Goal: Information Seeking & Learning: Learn about a topic

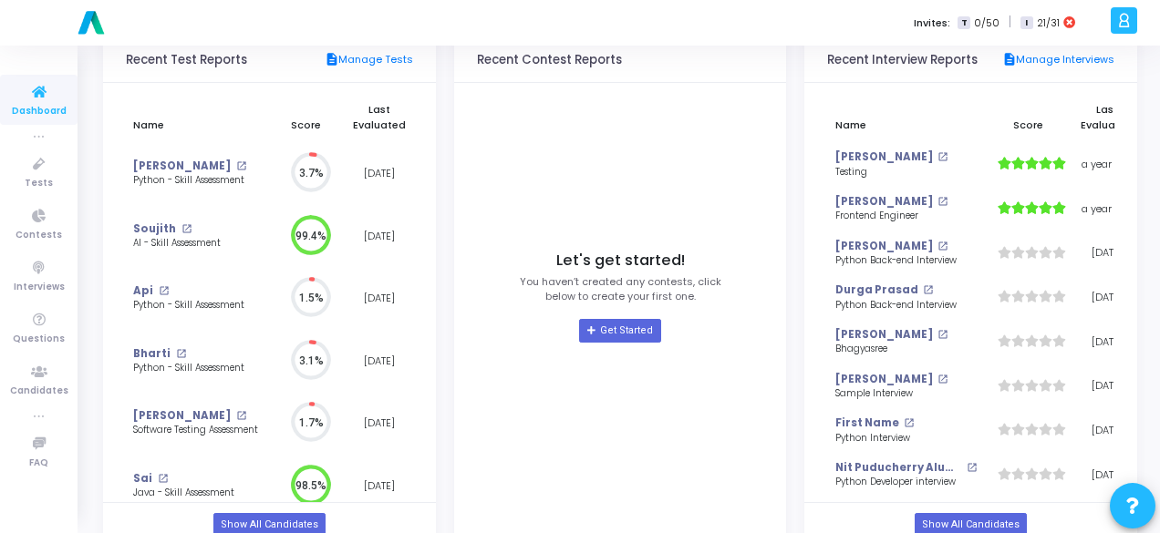
scroll to position [222, 0]
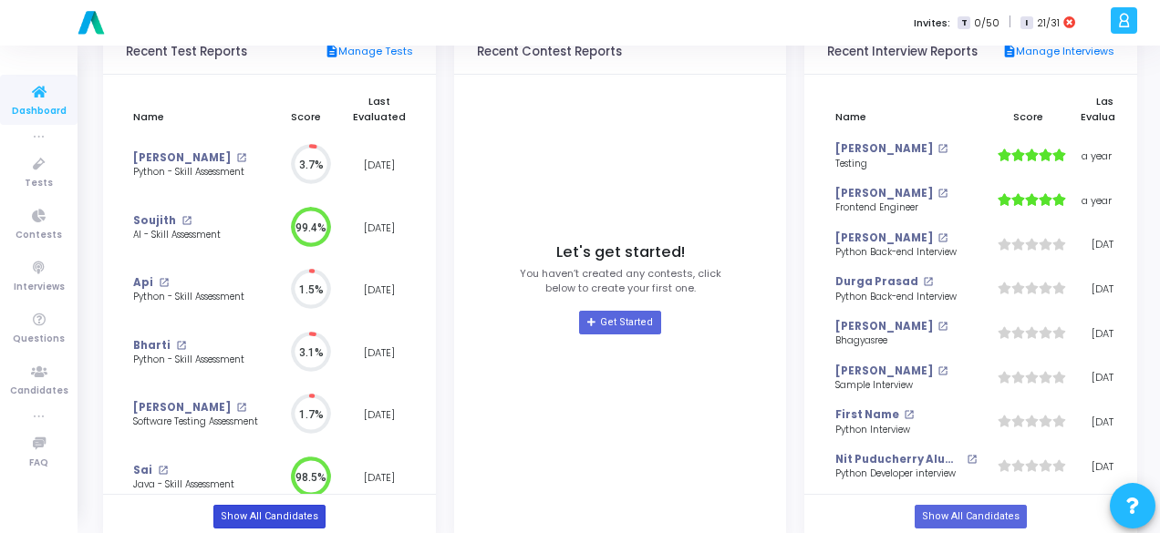
click at [248, 522] on link "Show All Candidates" at bounding box center [269, 517] width 112 height 24
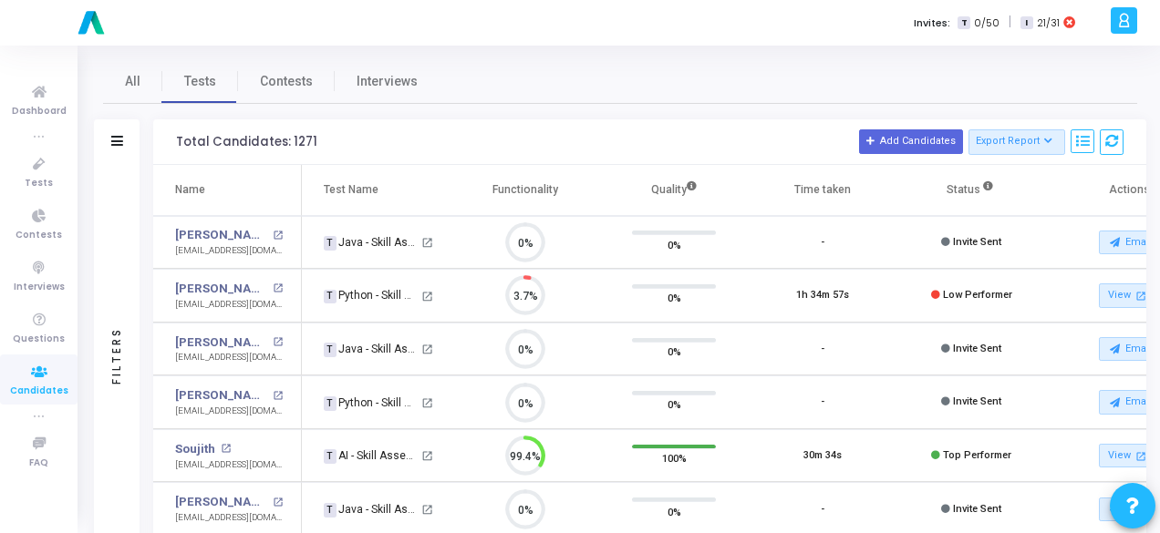
scroll to position [38, 46]
click at [121, 138] on icon at bounding box center [117, 141] width 12 height 10
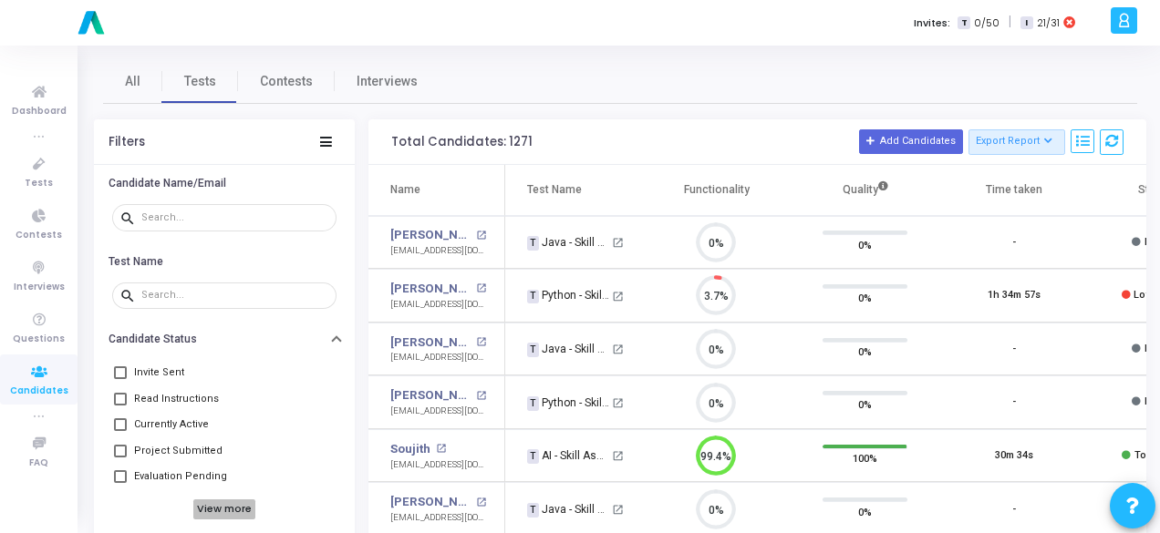
click at [222, 504] on h6 "View more" at bounding box center [224, 510] width 63 height 20
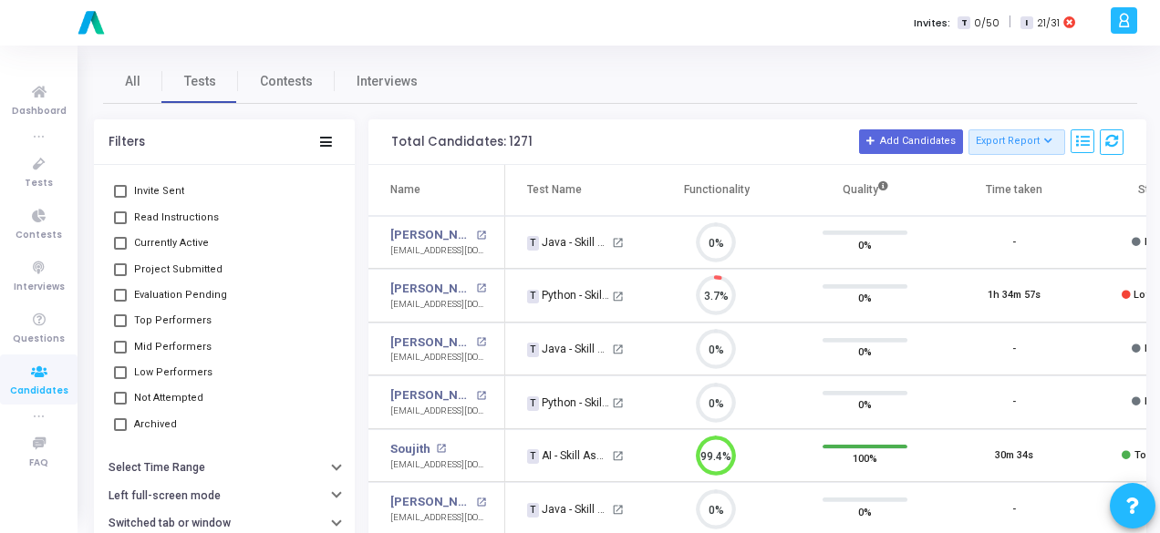
click at [112, 315] on mat-checkbox "Top Performers" at bounding box center [224, 321] width 224 height 26
click at [119, 324] on span at bounding box center [120, 321] width 13 height 13
click at [119, 327] on input "Top Performers" at bounding box center [119, 327] width 1 height 1
checkbox input "true"
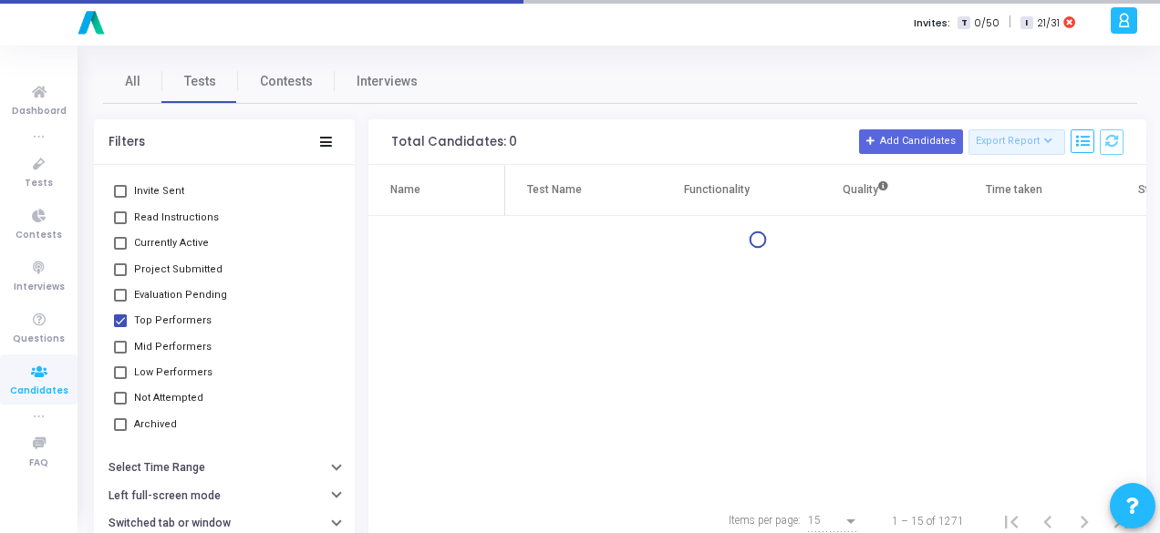
click at [119, 346] on span at bounding box center [120, 347] width 13 height 13
click at [119, 354] on input "Mid Performers" at bounding box center [119, 354] width 1 height 1
checkbox input "true"
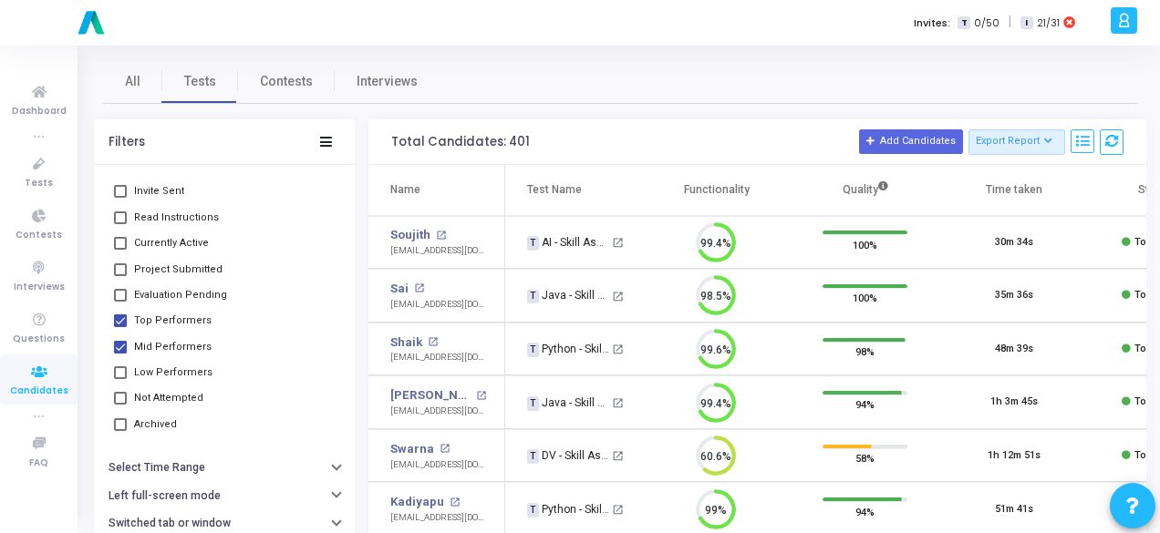
click at [119, 371] on span at bounding box center [120, 373] width 13 height 13
click at [119, 379] on input "Low Performers" at bounding box center [119, 379] width 1 height 1
checkbox input "true"
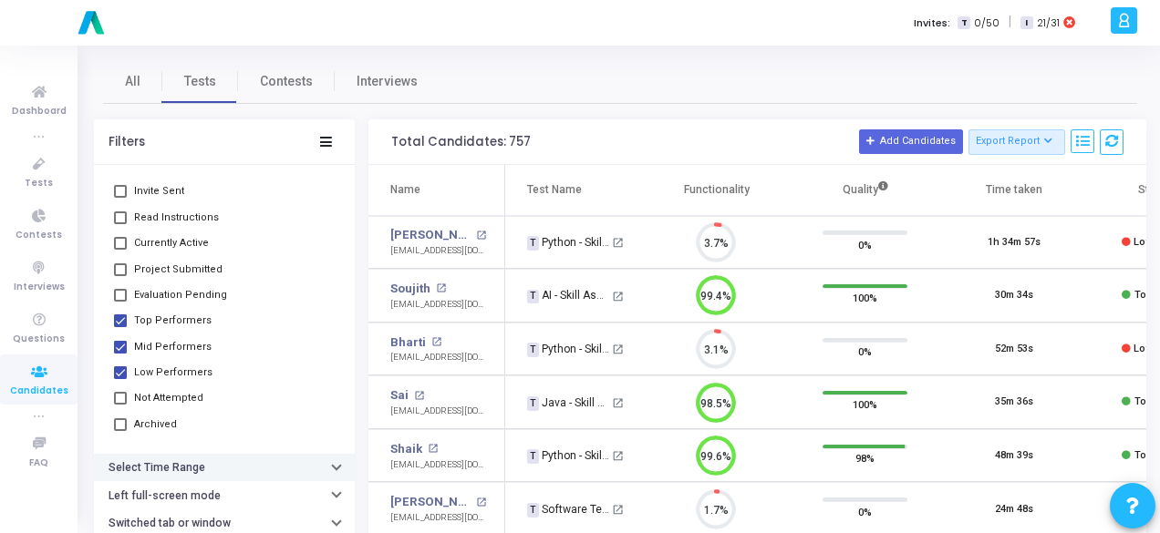
click at [313, 470] on button "Select Time Range" at bounding box center [224, 468] width 261 height 28
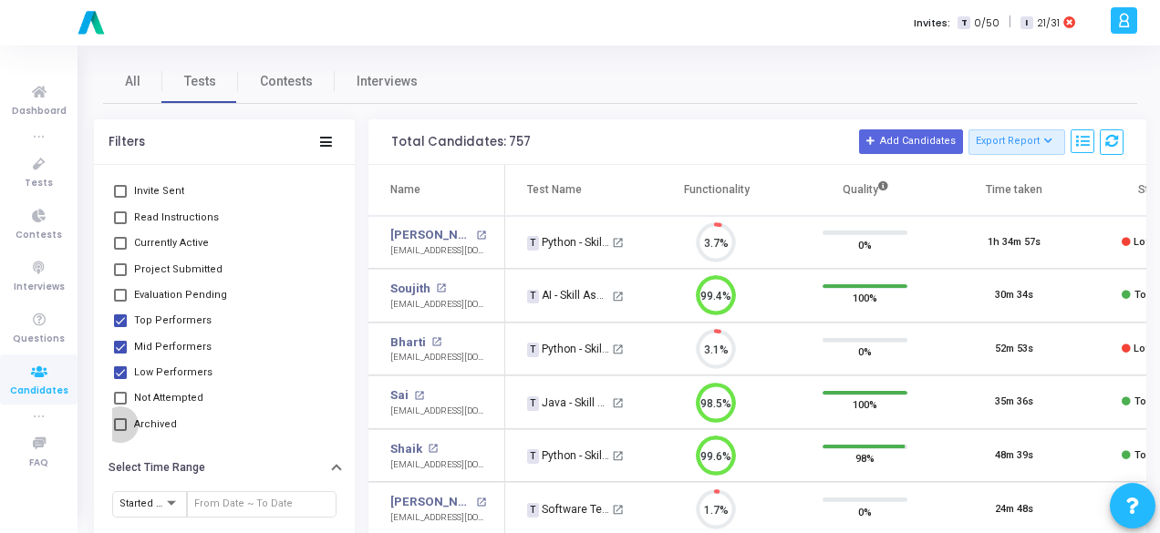
click at [124, 424] on span at bounding box center [120, 425] width 13 height 13
click at [120, 431] on input "Archived" at bounding box center [119, 431] width 1 height 1
checkbox input "true"
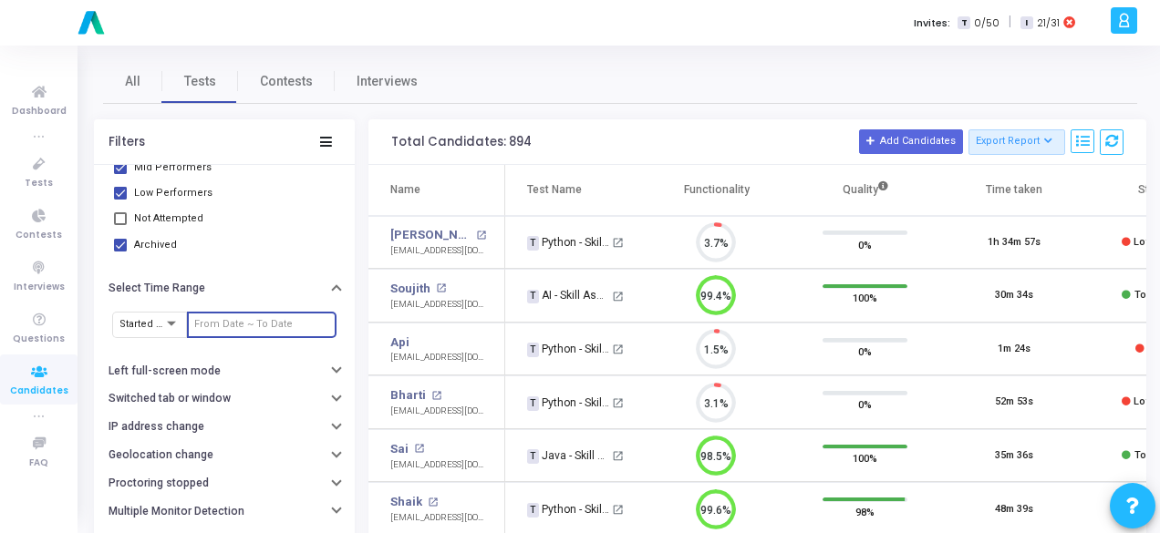
click at [243, 321] on input "text" at bounding box center [261, 324] width 135 height 11
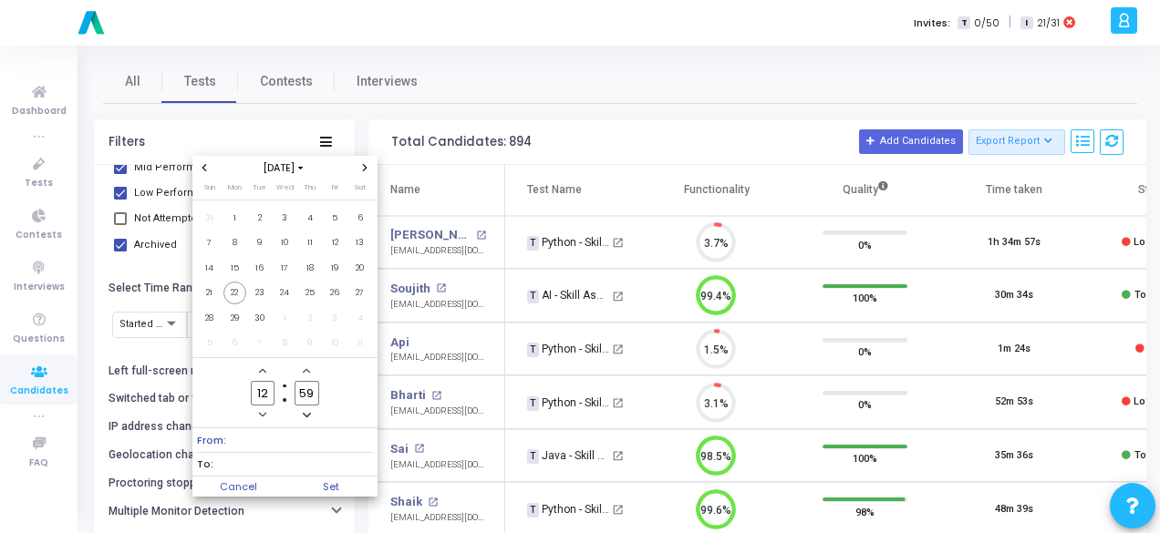
click at [204, 167] on icon "Previous month" at bounding box center [204, 167] width 5 height 7
click at [337, 220] on span "1" at bounding box center [335, 218] width 23 height 23
click at [268, 391] on input "12" at bounding box center [263, 393] width 24 height 25
type input "1"
type input "00"
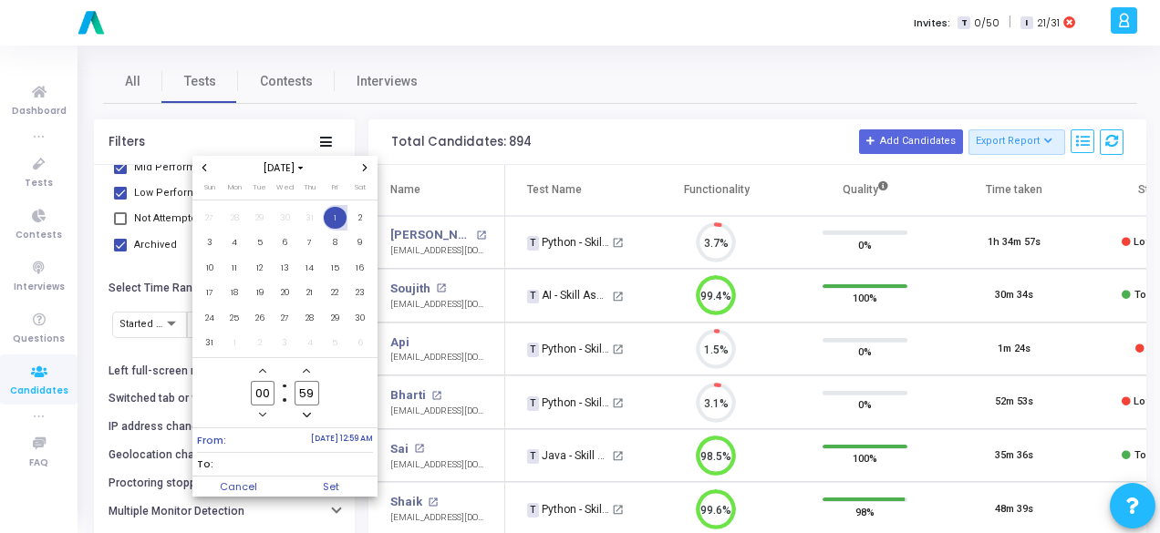
click at [314, 393] on input "59" at bounding box center [307, 393] width 24 height 25
type input "5"
type input "00"
click at [275, 465] on span "To:" at bounding box center [285, 464] width 176 height 23
click at [209, 344] on span "31" at bounding box center [209, 343] width 23 height 23
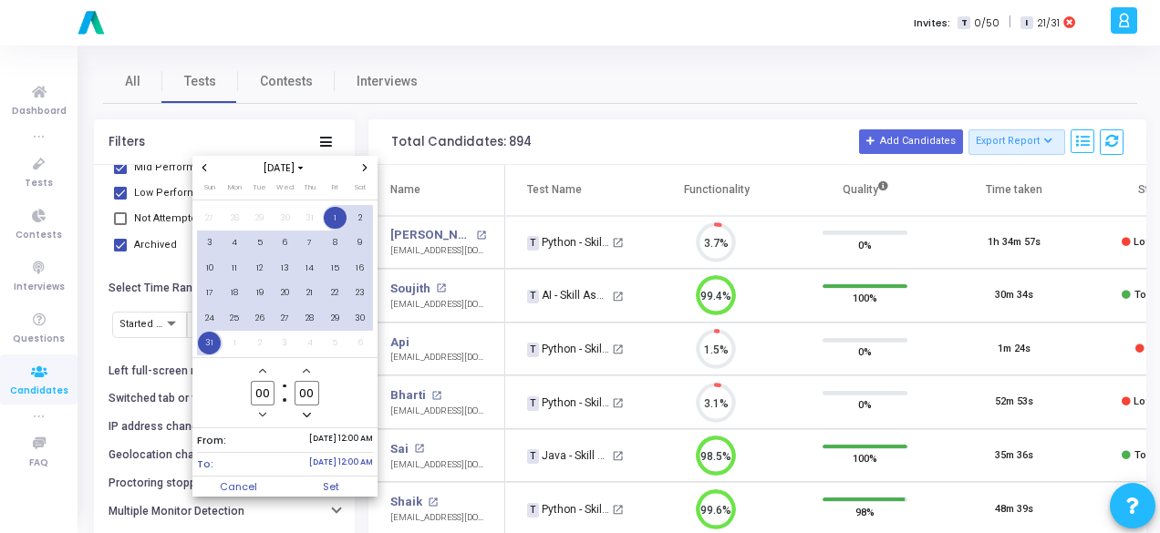
click at [270, 395] on input "00" at bounding box center [263, 393] width 24 height 25
type input "0"
type input "23"
click at [312, 393] on input "00" at bounding box center [307, 393] width 24 height 25
type input "0"
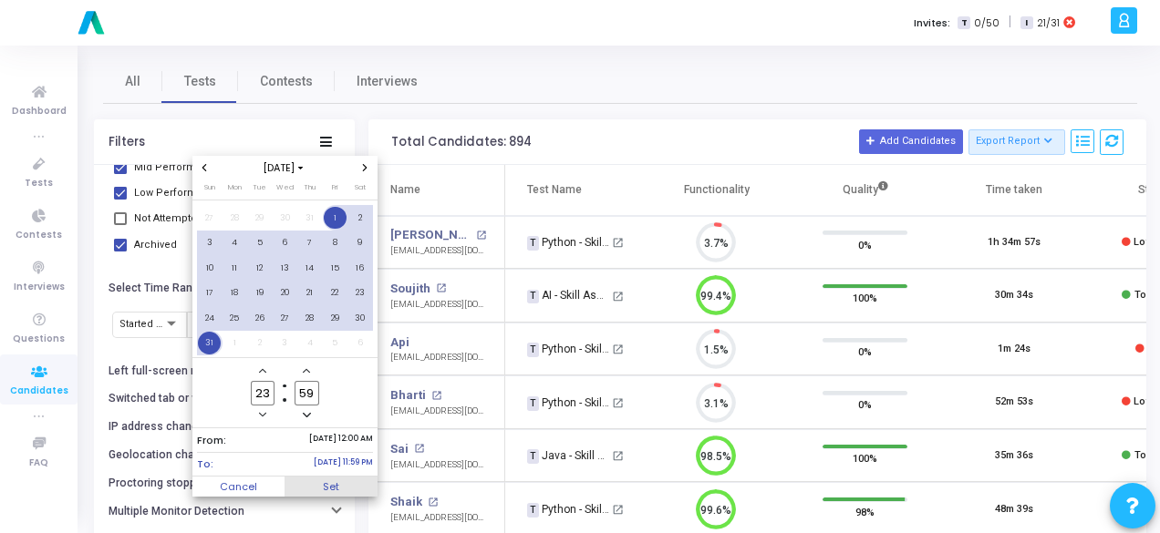
type input "59"
click at [305, 484] on span "Set" at bounding box center [330, 487] width 93 height 20
type input "[DATE] 12:00 AM - [DATE] 11:59 PM"
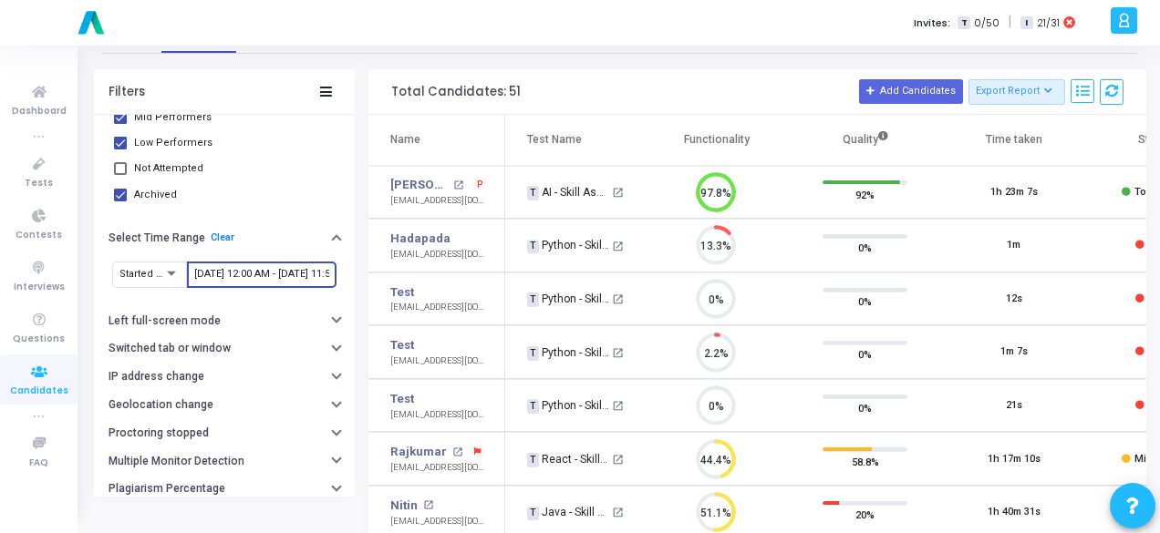
scroll to position [47, 0]
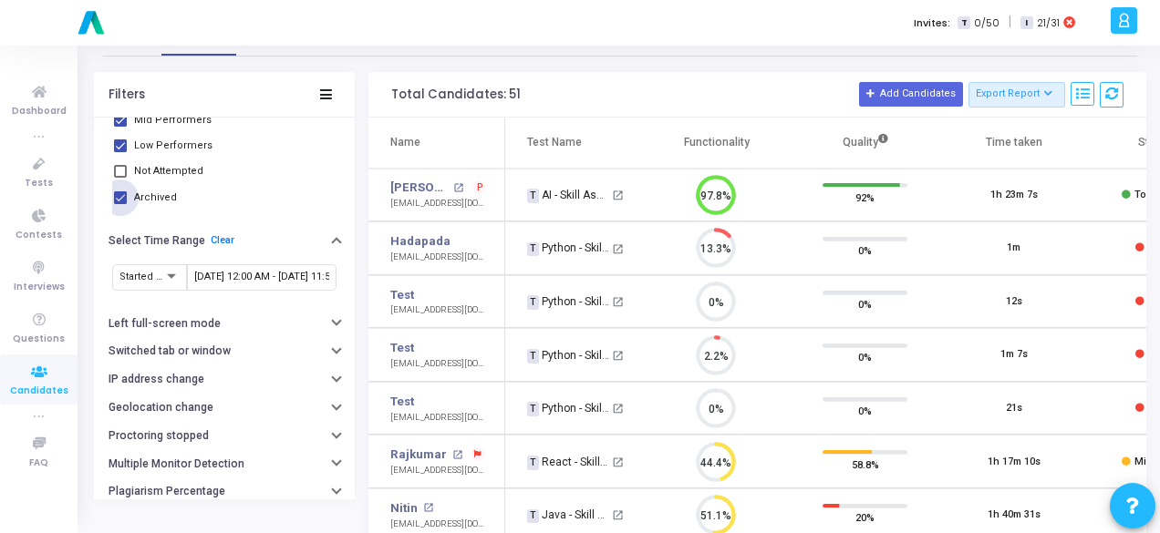
click at [115, 194] on span at bounding box center [120, 197] width 13 height 13
click at [119, 204] on input "Archived" at bounding box center [119, 204] width 1 height 1
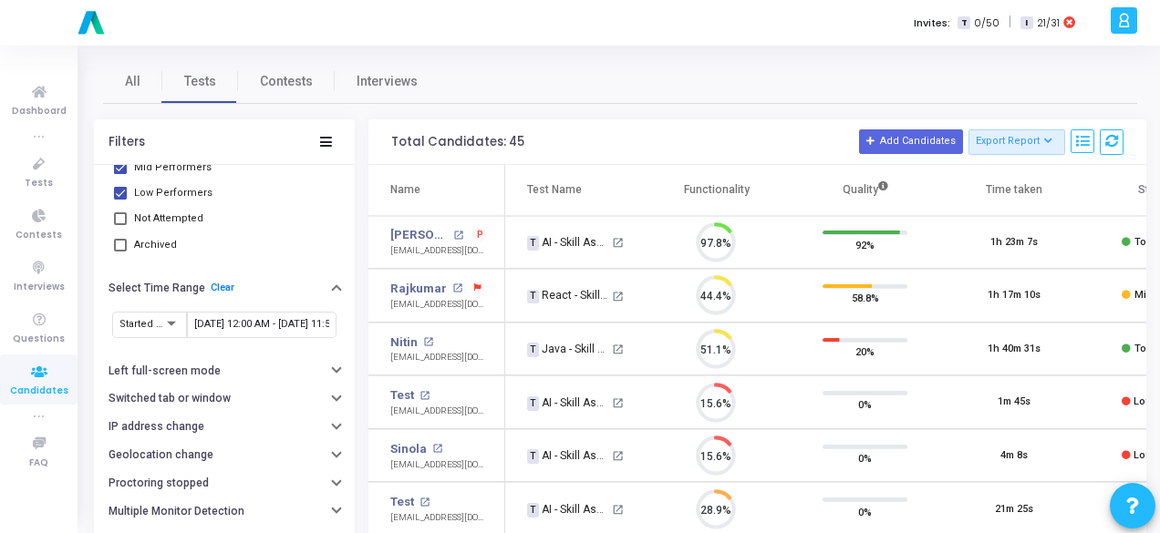
scroll to position [38, 46]
click at [118, 246] on span at bounding box center [120, 245] width 13 height 13
click at [119, 252] on input "Archived" at bounding box center [119, 252] width 1 height 1
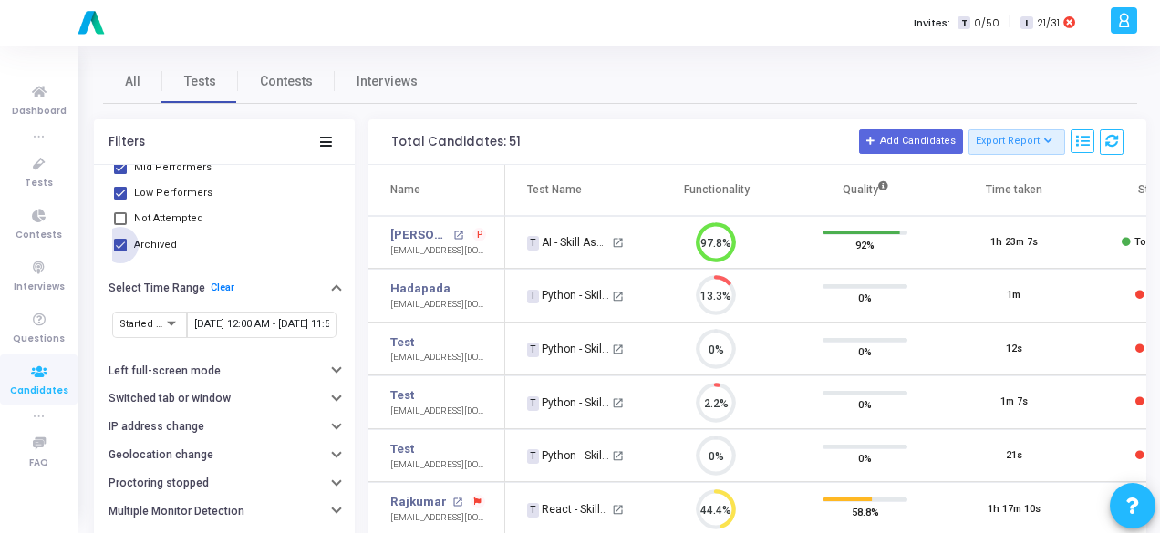
click at [125, 242] on span at bounding box center [120, 245] width 13 height 13
click at [120, 252] on input "Archived" at bounding box center [119, 252] width 1 height 1
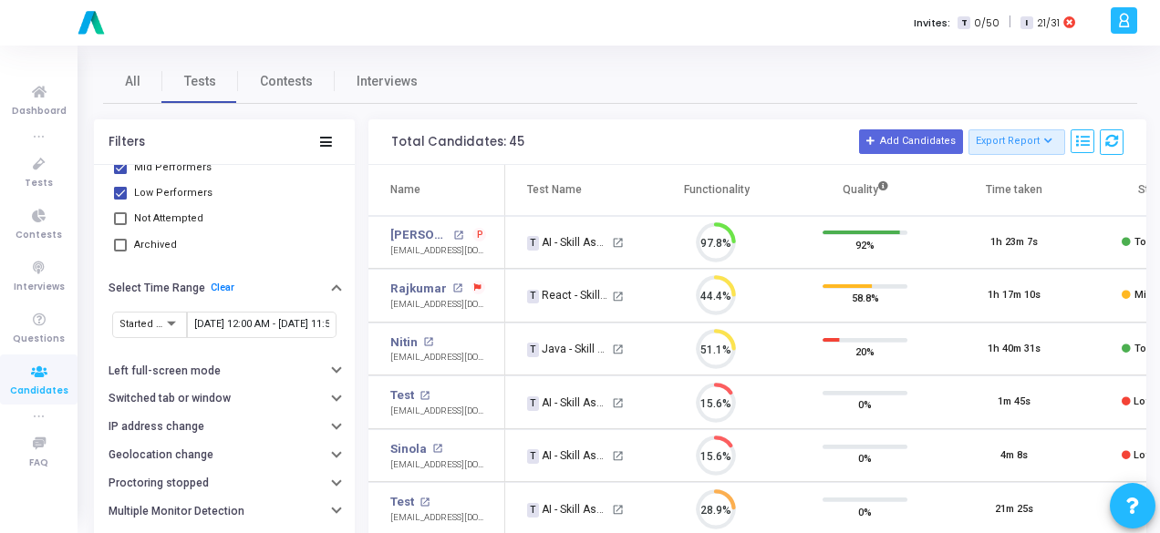
scroll to position [38, 46]
click at [119, 242] on span at bounding box center [120, 245] width 13 height 13
click at [119, 252] on input "Archived" at bounding box center [119, 252] width 1 height 1
checkbox input "true"
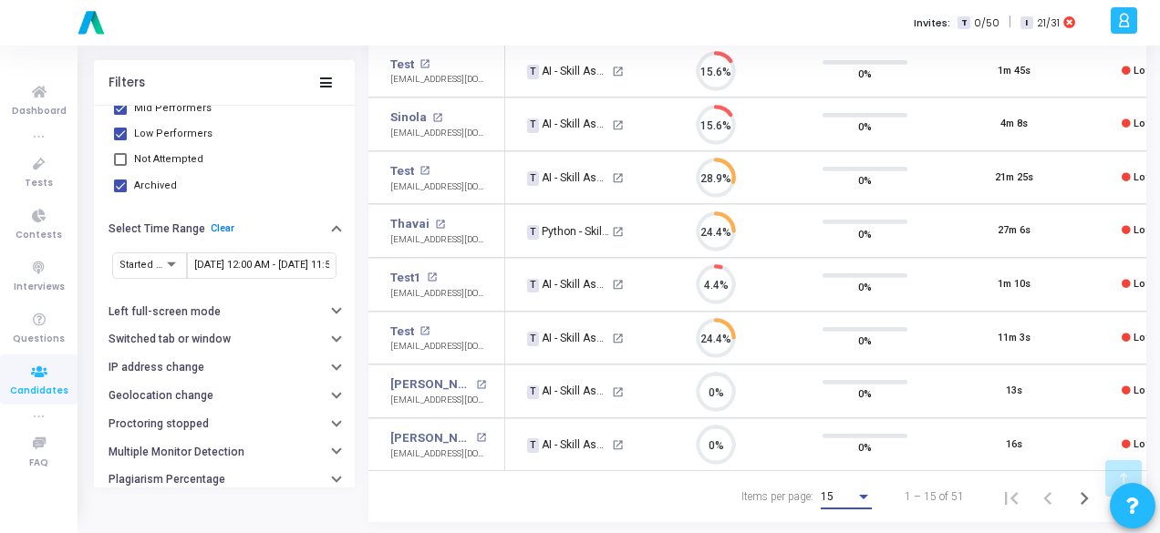
click at [867, 495] on div "Items per page:" at bounding box center [863, 497] width 9 height 5
click at [839, 477] on span "50" at bounding box center [847, 485] width 51 height 33
